Goal: Transaction & Acquisition: Purchase product/service

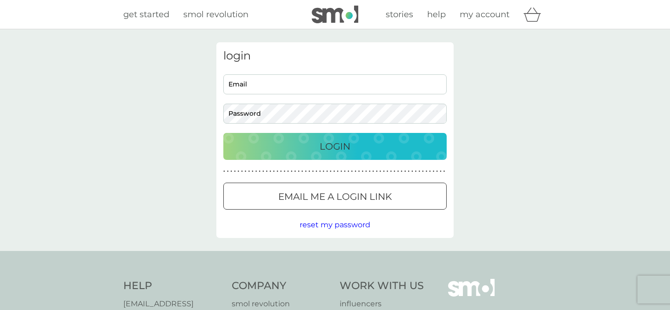
type input "[EMAIL_ADDRESS][DOMAIN_NAME]"
click at [356, 141] on div "Login" at bounding box center [335, 146] width 205 height 15
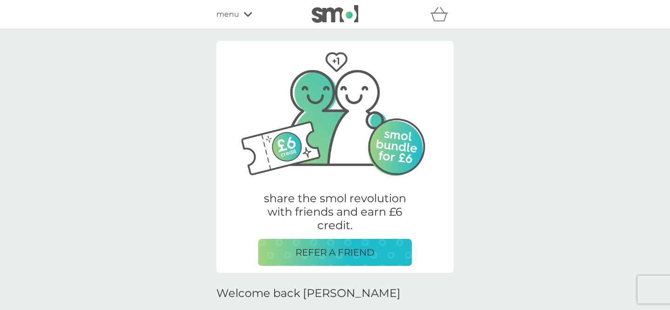
click at [248, 9] on div "menu" at bounding box center [255, 14] width 79 height 12
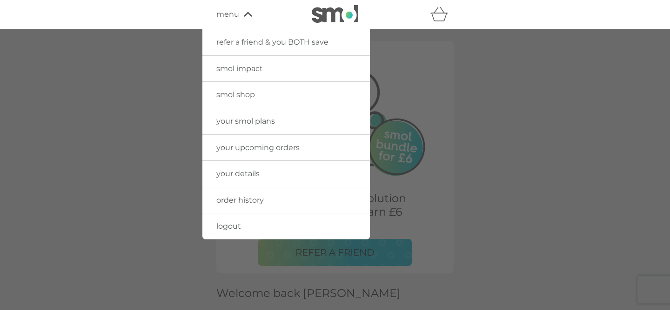
click at [236, 92] on span "smol shop" at bounding box center [235, 94] width 39 height 9
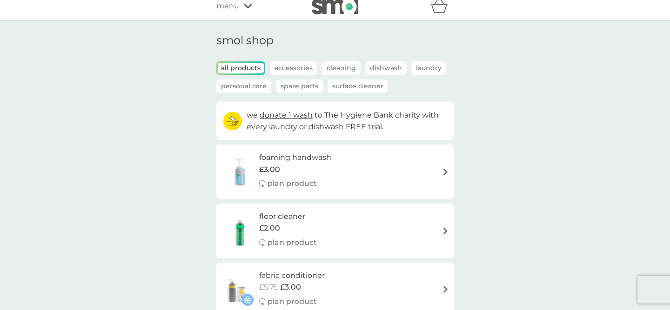
scroll to position [13, 0]
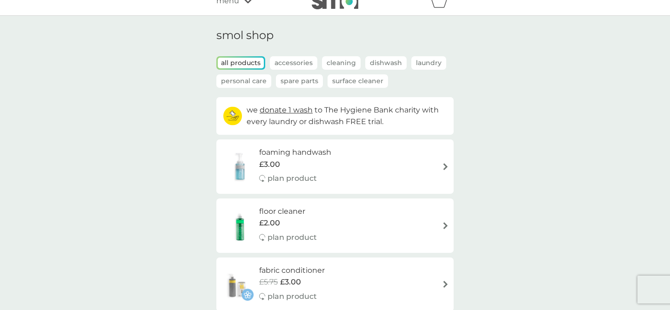
click at [419, 60] on p "Laundry" at bounding box center [428, 62] width 35 height 13
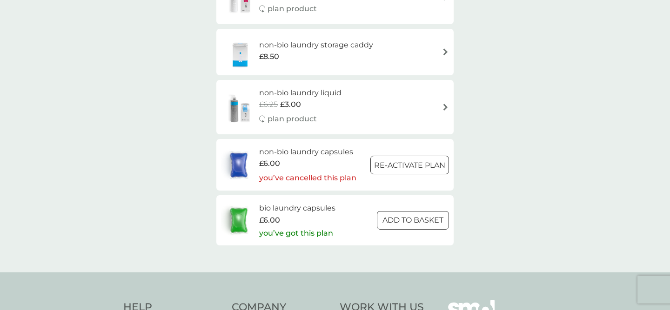
scroll to position [529, 0]
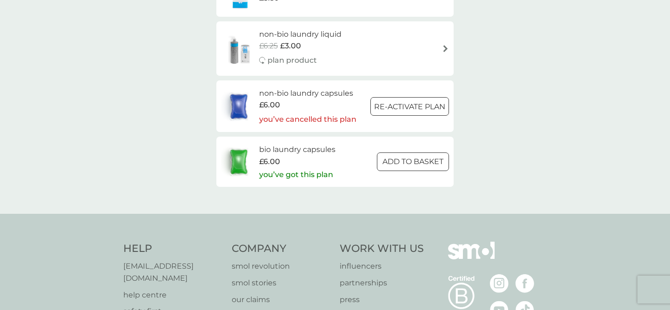
click at [413, 165] on div at bounding box center [413, 162] width 34 height 10
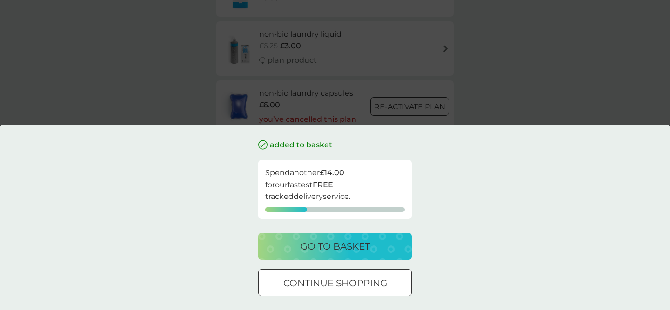
click at [325, 247] on p "go to basket" at bounding box center [335, 246] width 69 height 15
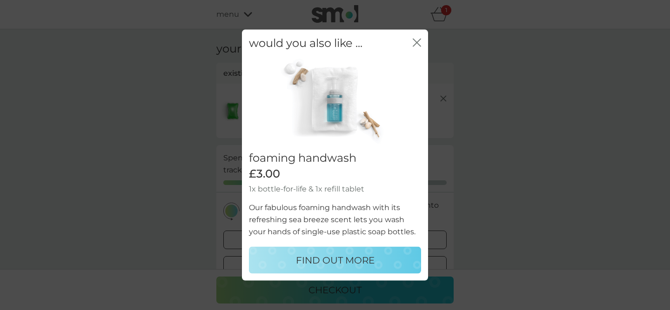
click at [418, 43] on icon "close" at bounding box center [419, 42] width 4 height 7
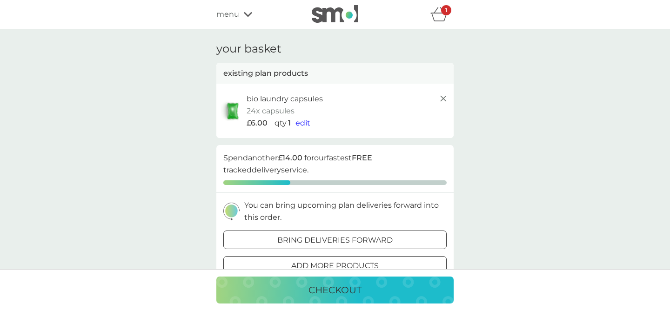
click at [305, 125] on span "edit" at bounding box center [302, 123] width 15 height 9
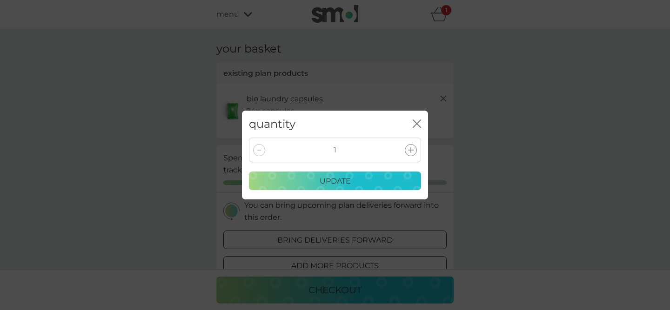
click at [411, 148] on icon at bounding box center [411, 150] width 6 height 6
click at [342, 182] on p "update" at bounding box center [335, 181] width 31 height 12
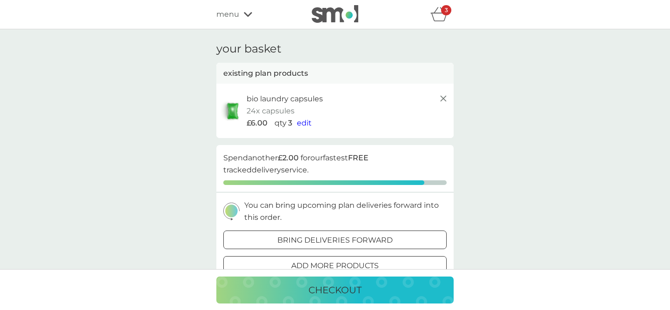
click at [304, 124] on span "edit" at bounding box center [304, 123] width 15 height 9
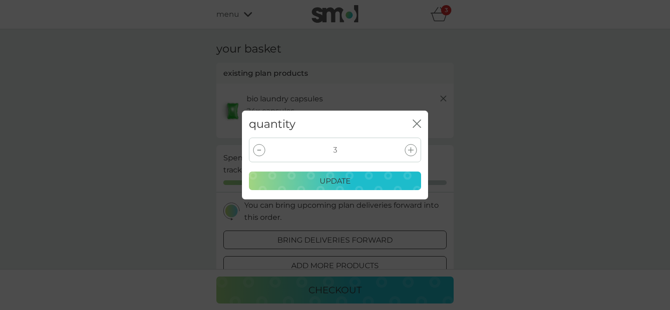
click at [416, 151] on div at bounding box center [411, 150] width 12 height 12
click at [350, 180] on p "update" at bounding box center [335, 181] width 31 height 12
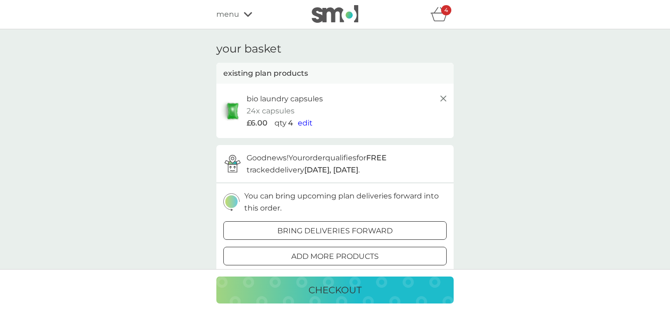
click at [329, 287] on p "checkout" at bounding box center [334, 290] width 53 height 15
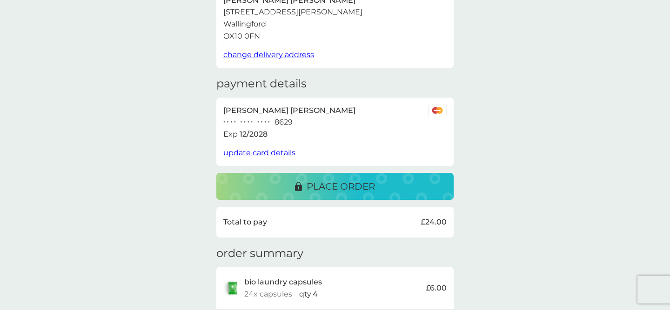
scroll to position [80, 0]
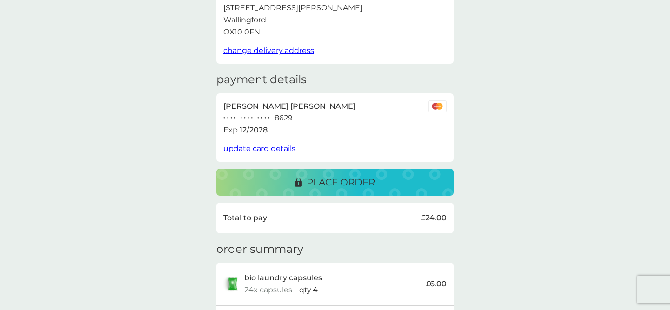
click at [349, 180] on p "place order" at bounding box center [341, 182] width 68 height 15
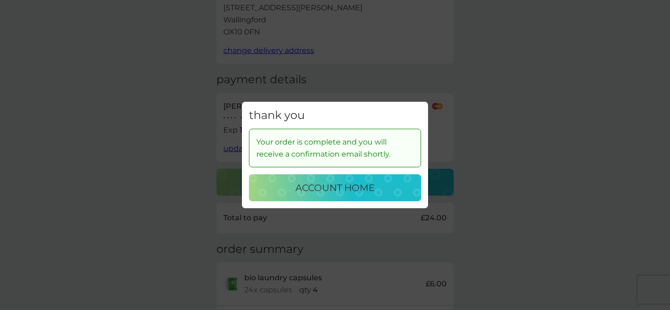
click at [343, 185] on p "account home" at bounding box center [334, 188] width 79 height 15
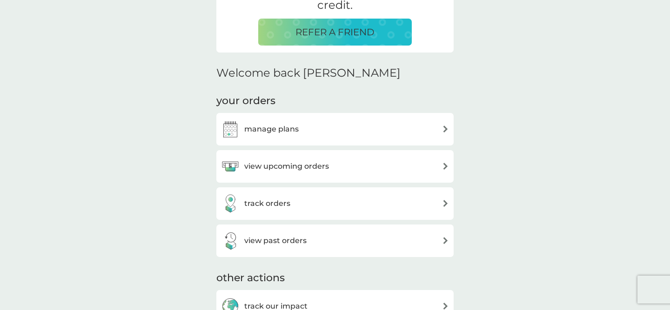
scroll to position [220, 0]
click at [305, 121] on div "manage plans" at bounding box center [335, 130] width 228 height 19
